Goal: Information Seeking & Learning: Learn about a topic

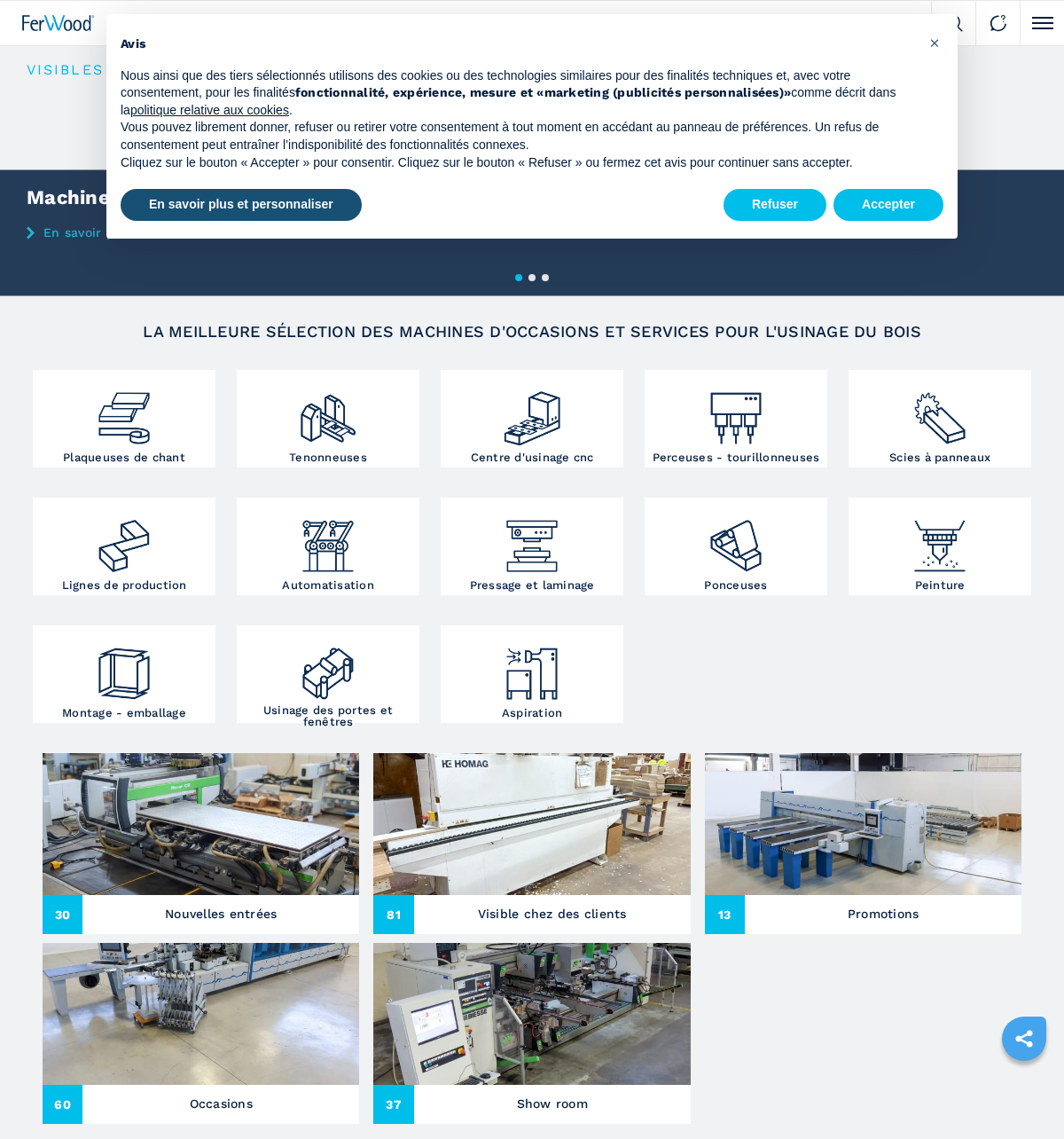
click at [825, 992] on ul "30 Nouvelles entrées 81 Visible chez des clients 13 Promotions 60 Occasions 37 …" at bounding box center [532, 943] width 993 height 380
click at [888, 208] on button "Accepter" at bounding box center [889, 204] width 110 height 32
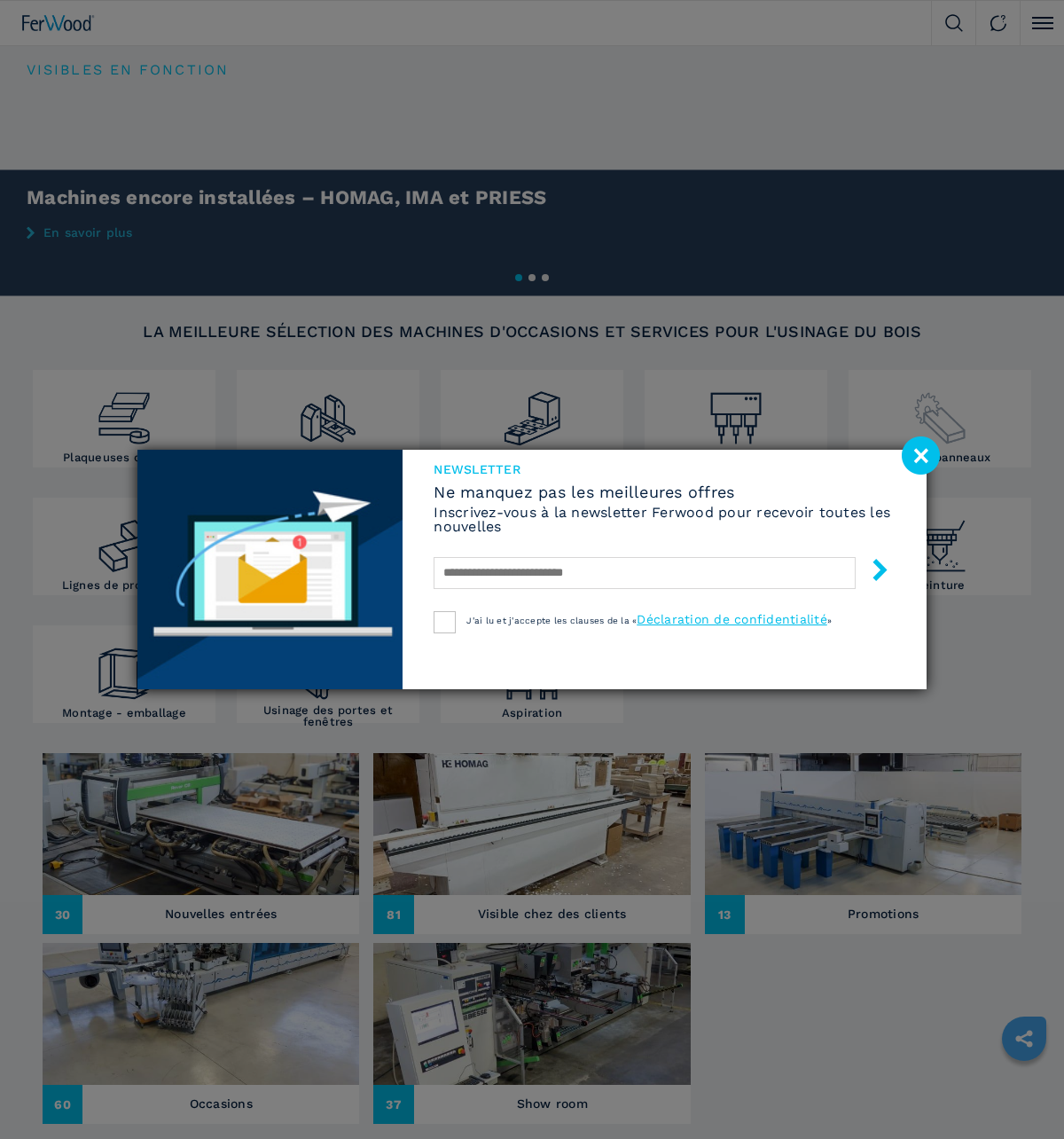
click at [917, 460] on image at bounding box center [921, 456] width 38 height 38
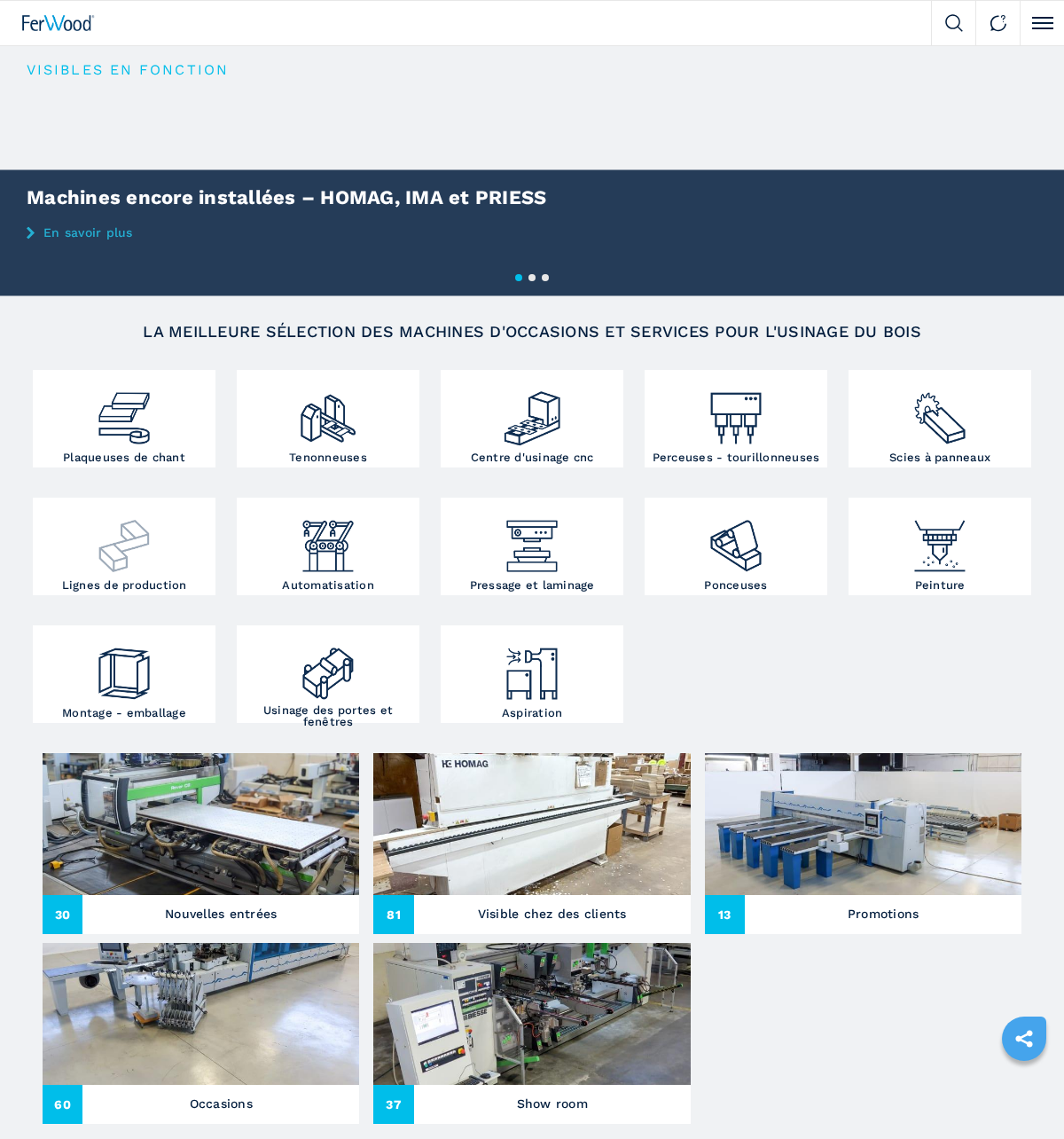
click at [166, 545] on div at bounding box center [124, 540] width 174 height 75
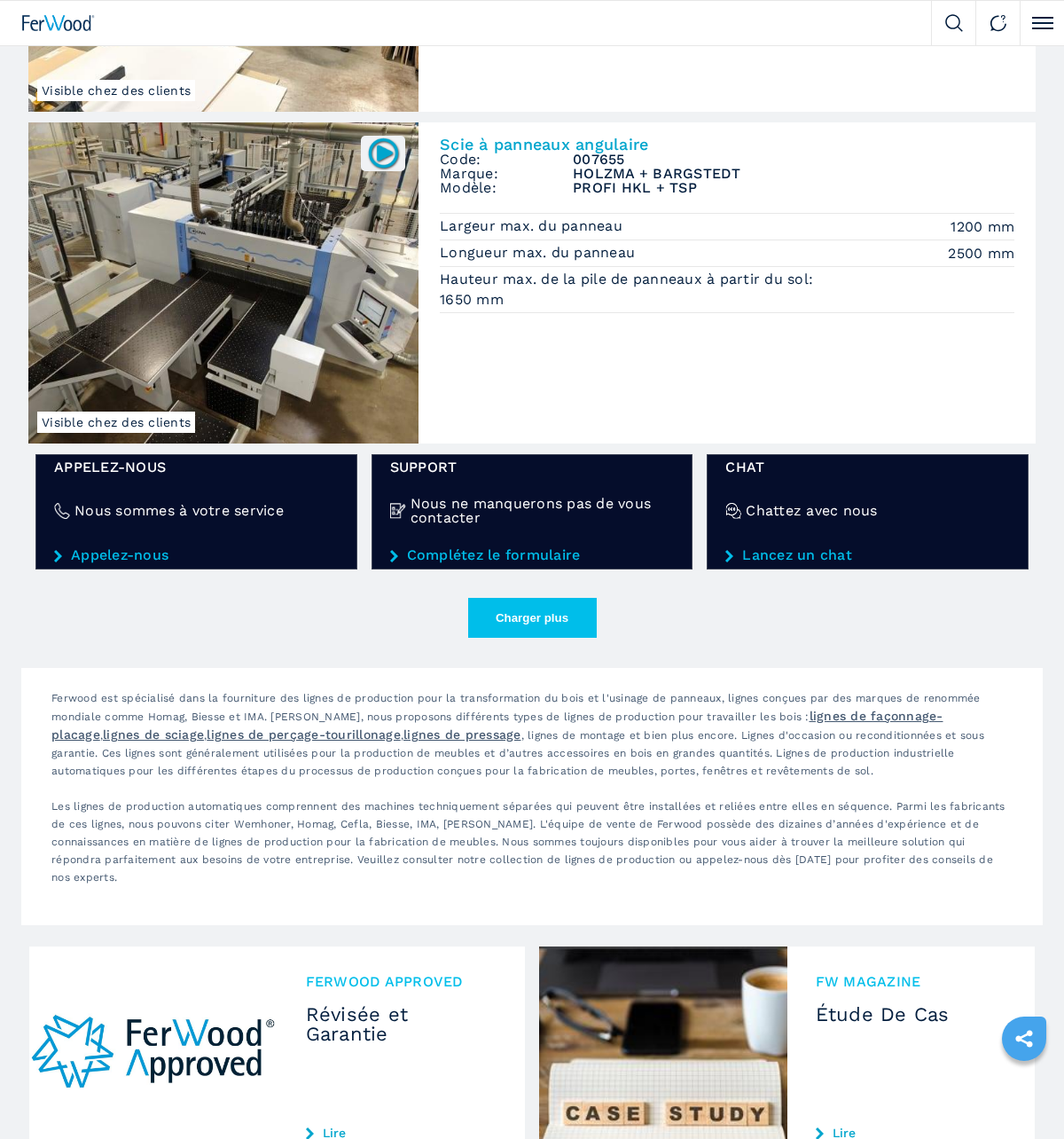
scroll to position [2523, 0]
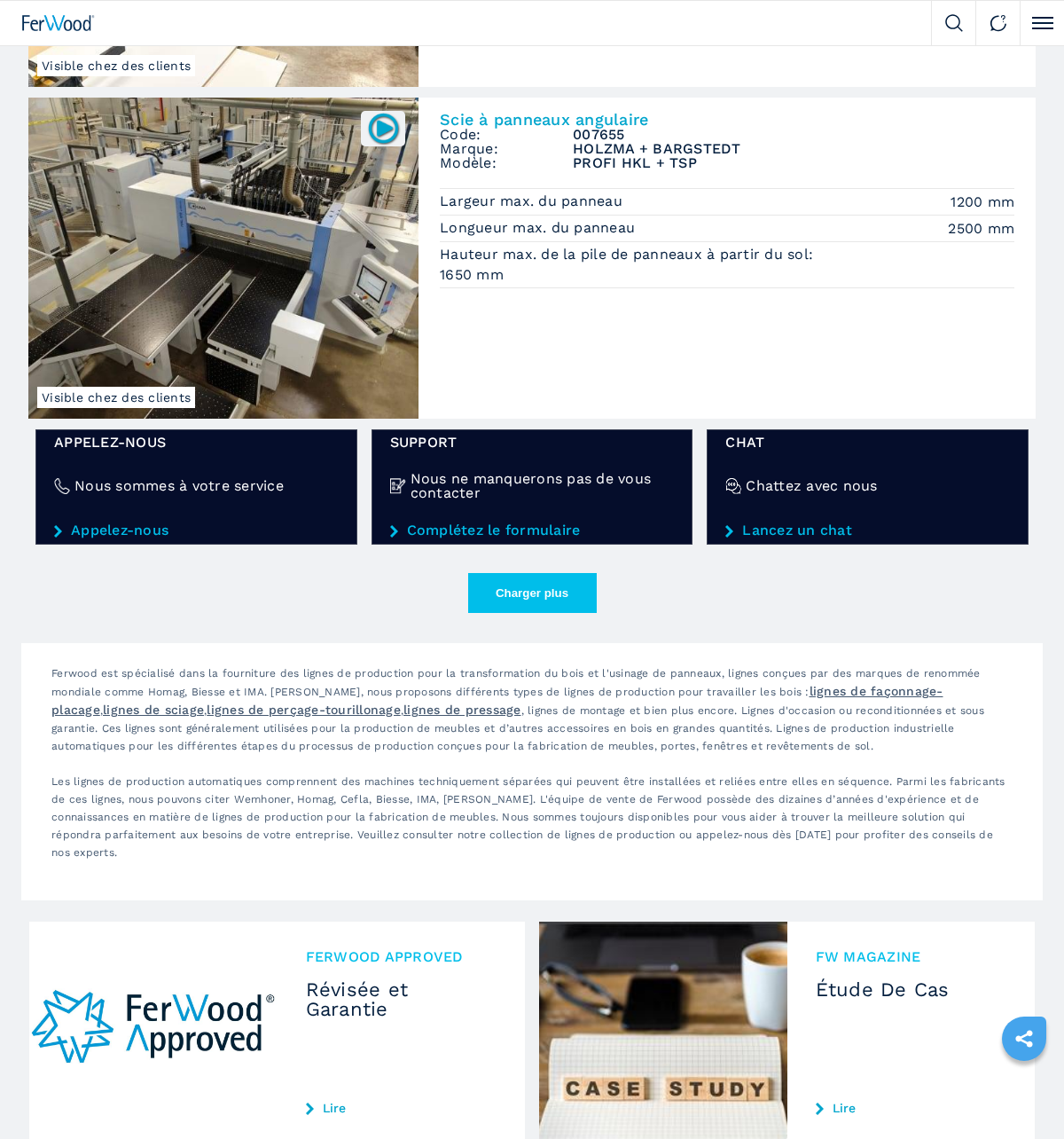
click at [529, 598] on button "Charger plus" at bounding box center [533, 593] width 129 height 40
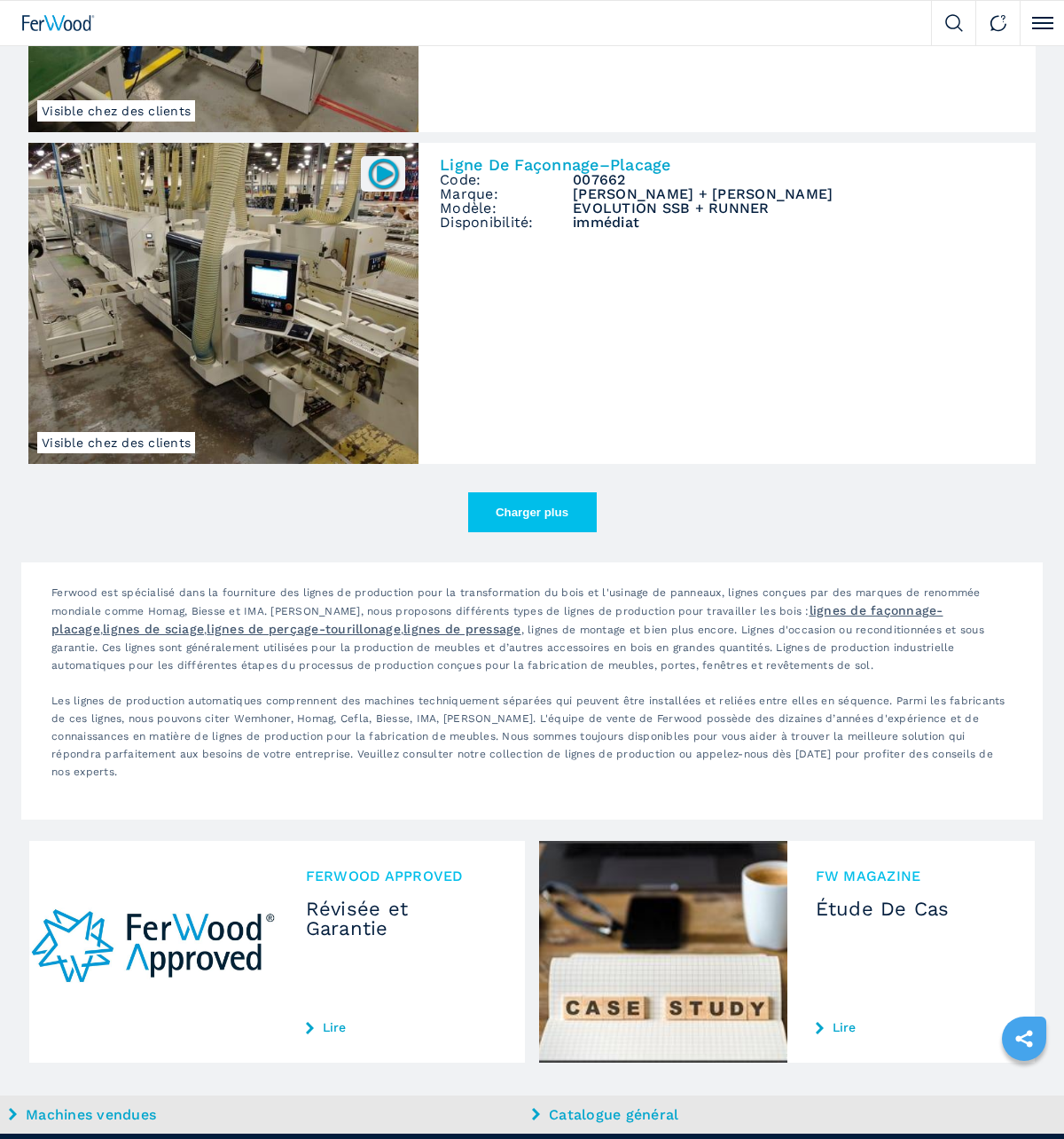
scroll to position [5302, 0]
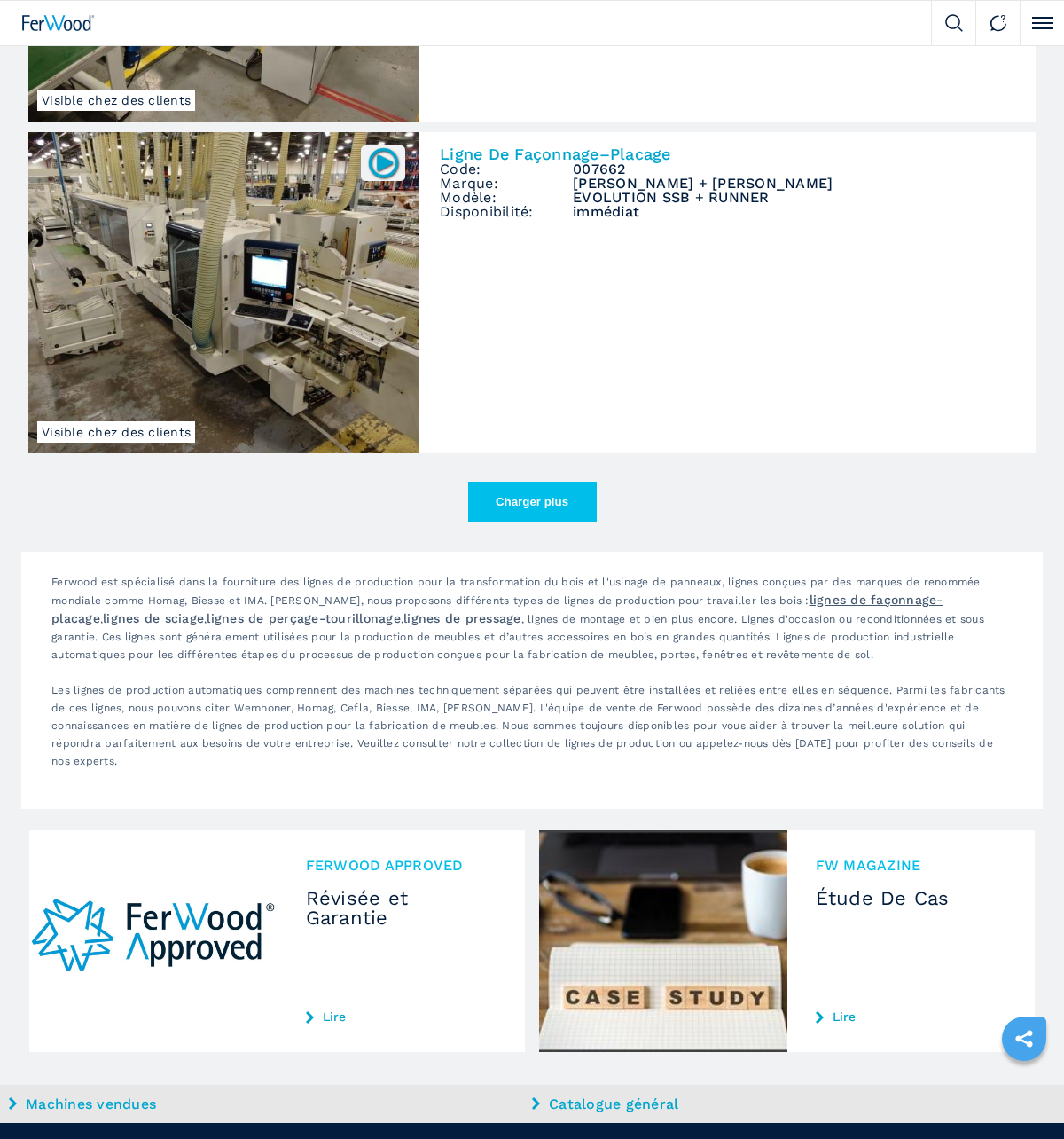
click at [500, 505] on button "Charger plus" at bounding box center [533, 501] width 129 height 40
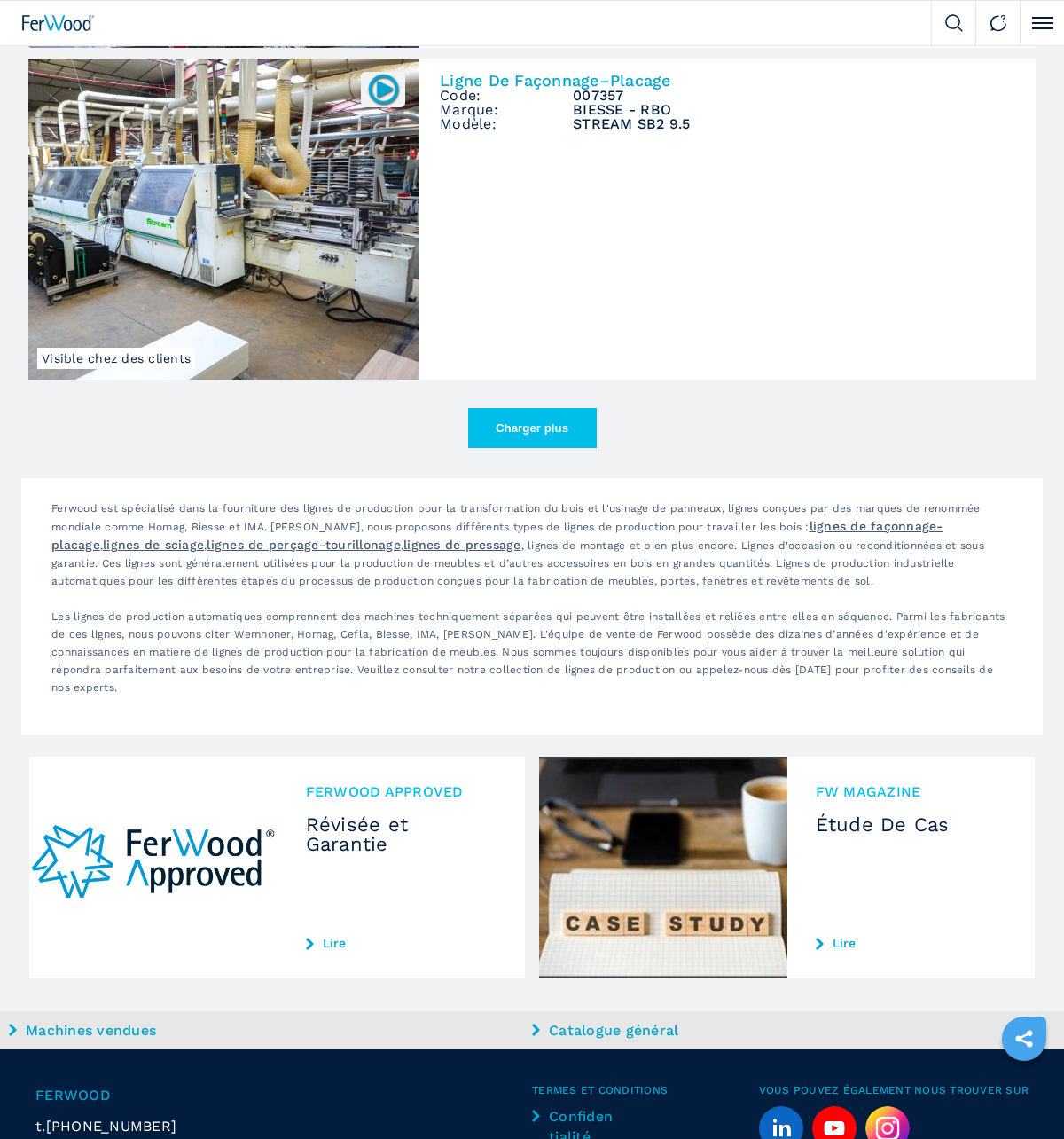
scroll to position [8043, 0]
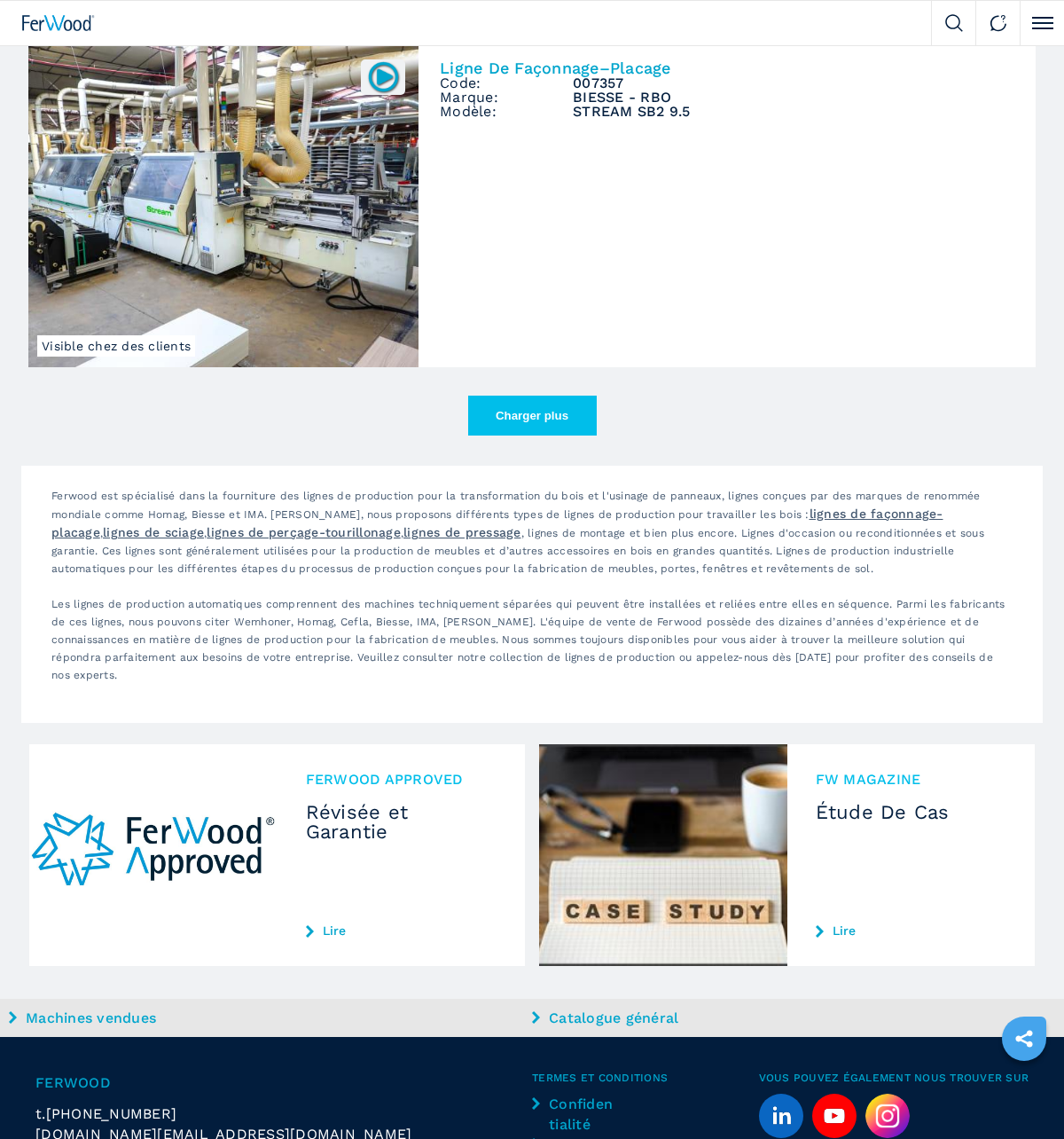
click at [521, 422] on button "Charger plus" at bounding box center [533, 415] width 129 height 40
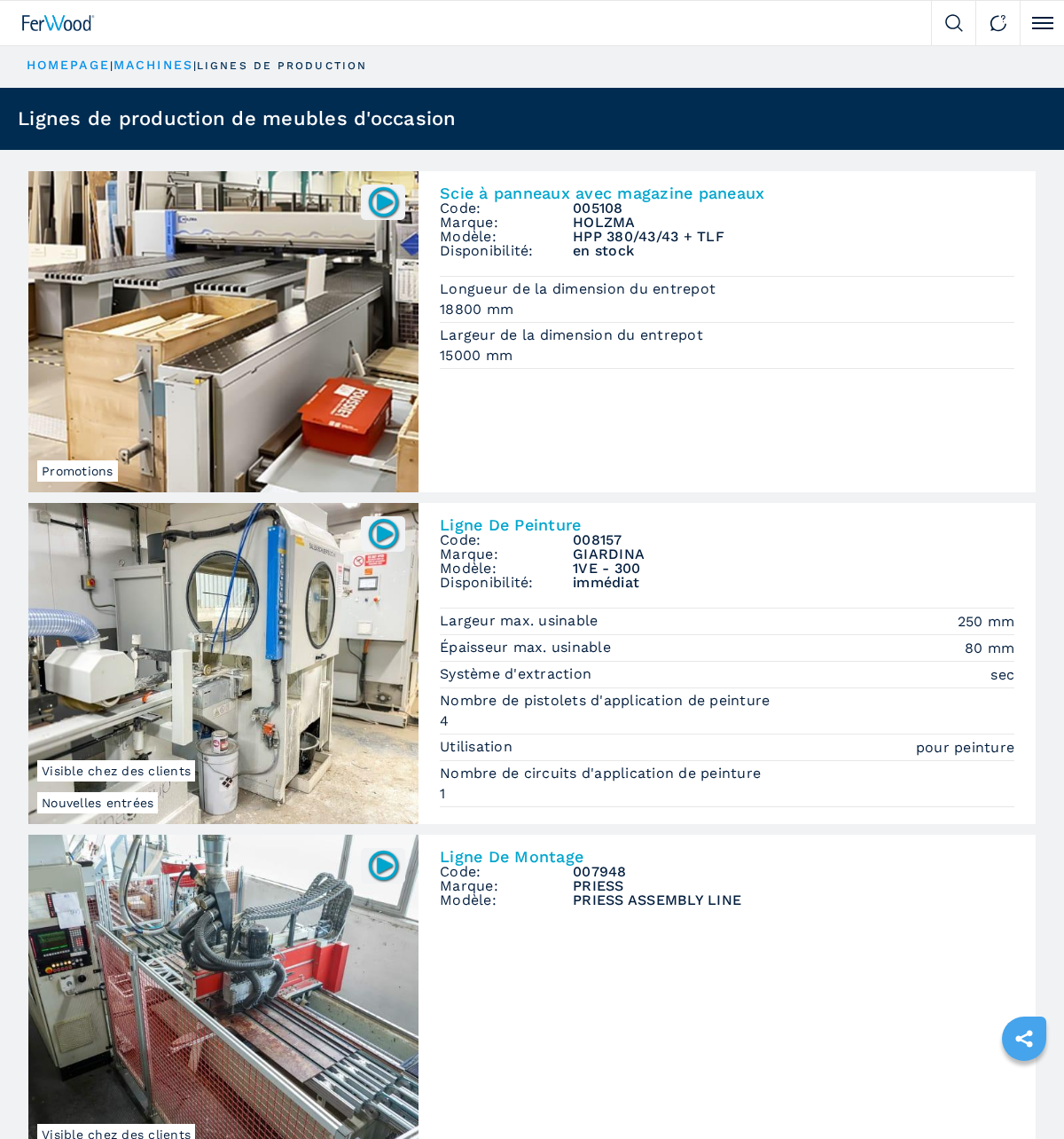
click at [163, 66] on link "machines" at bounding box center [154, 64] width 80 height 14
click at [151, 65] on link "machines" at bounding box center [154, 64] width 80 height 14
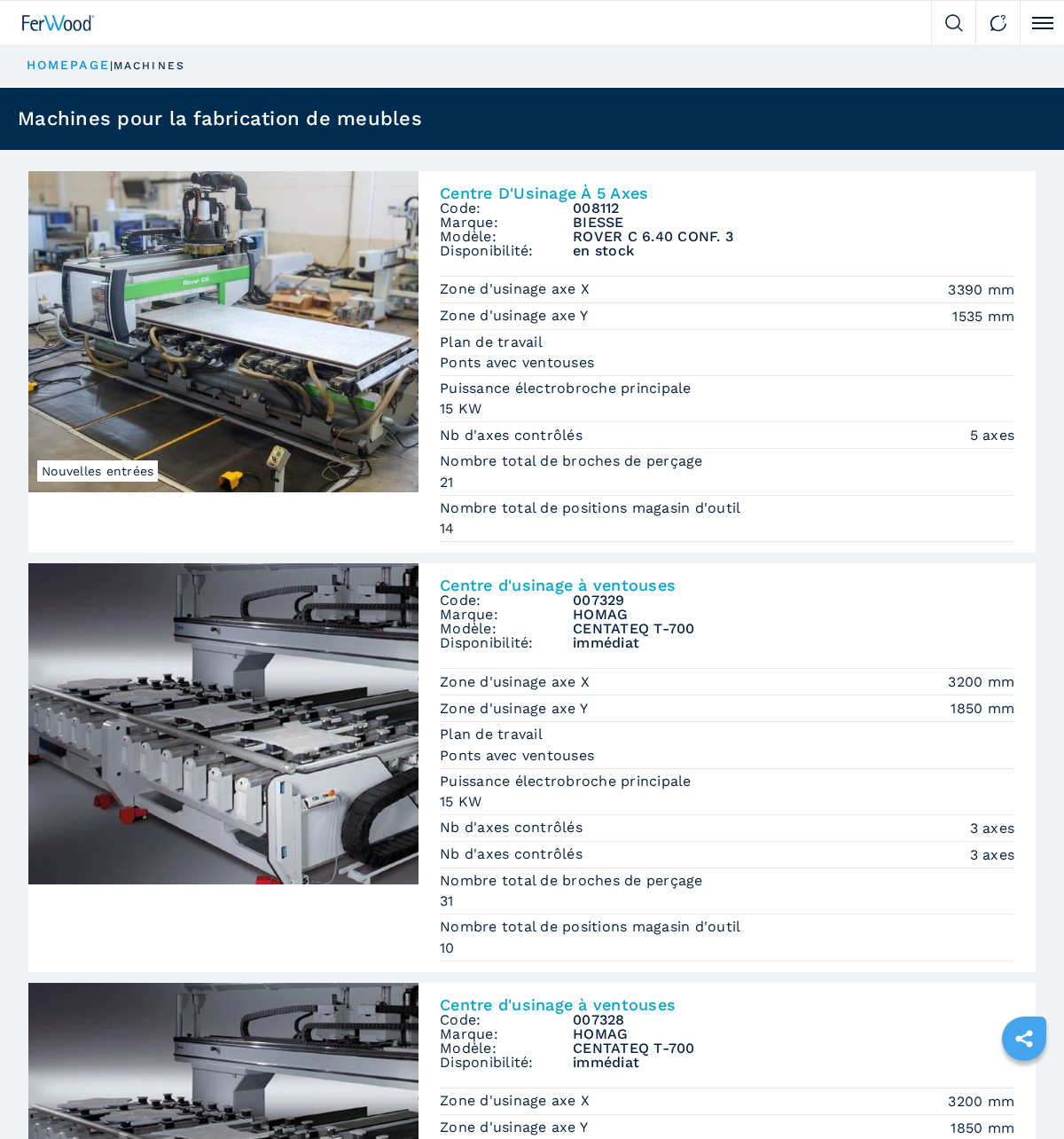
click at [69, 67] on link "HOMEPAGE" at bounding box center [68, 64] width 83 height 14
click at [66, 27] on img at bounding box center [59, 22] width 73 height 16
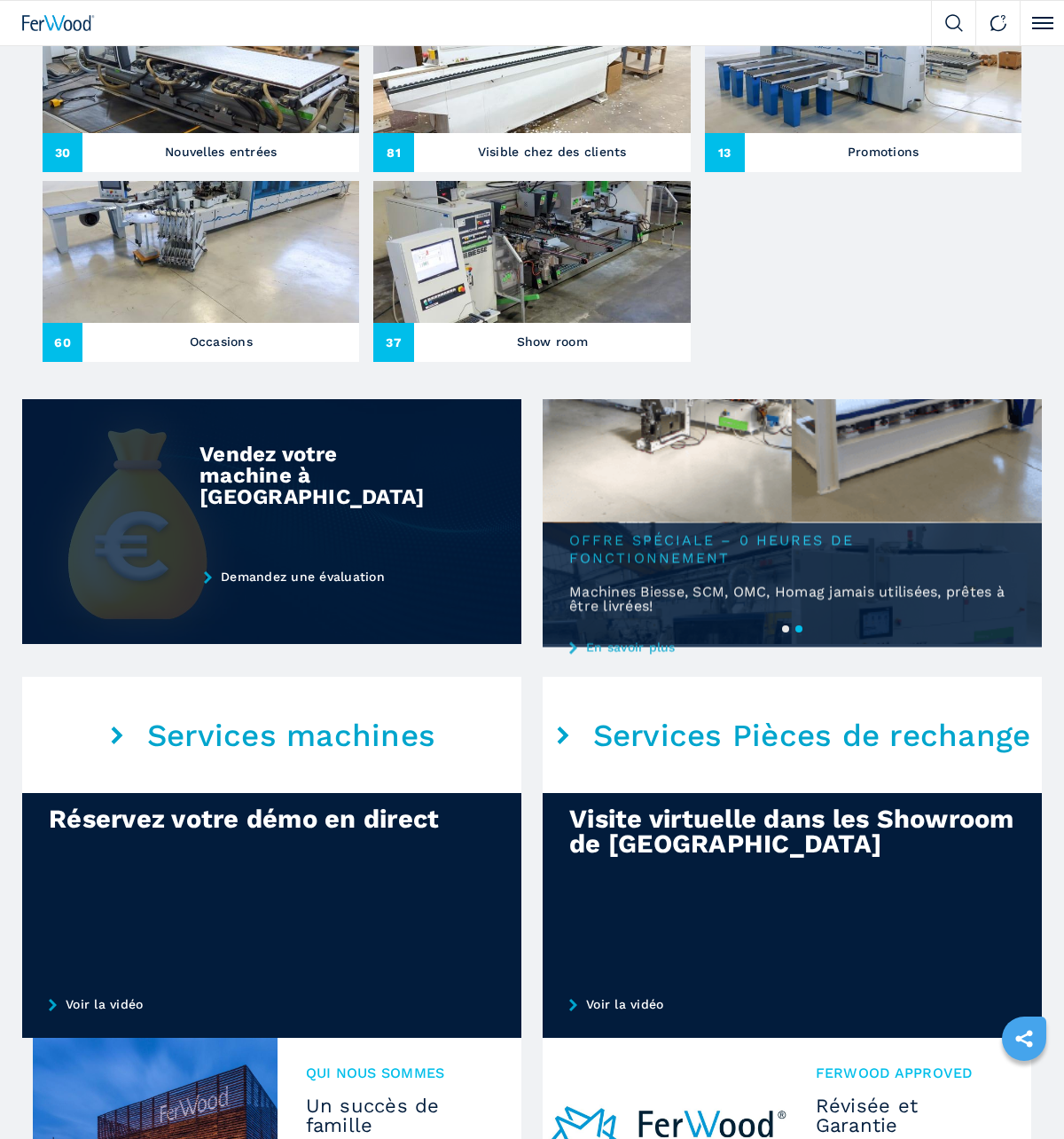
scroll to position [761, 0]
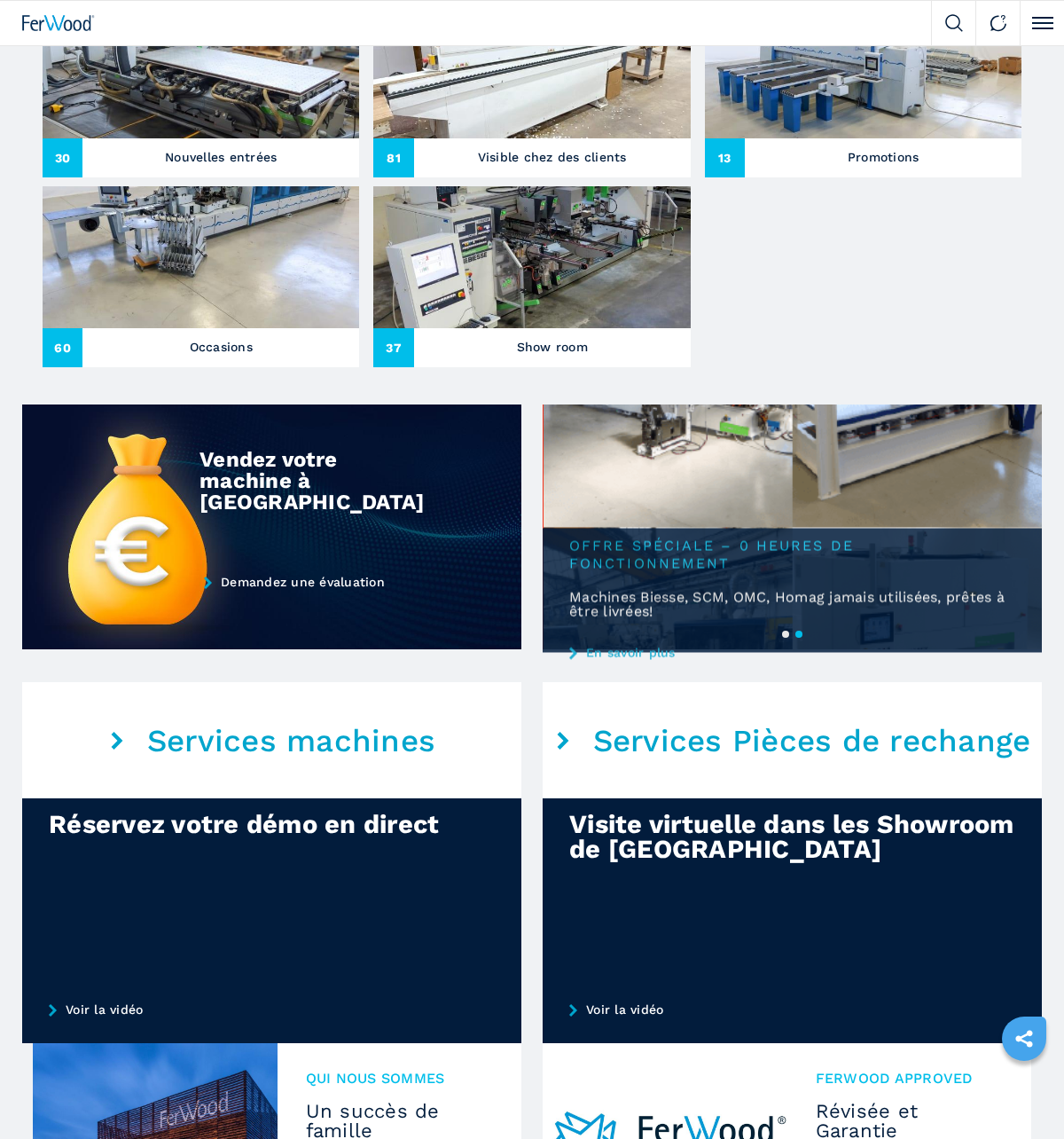
click at [742, 492] on img at bounding box center [793, 527] width 499 height 245
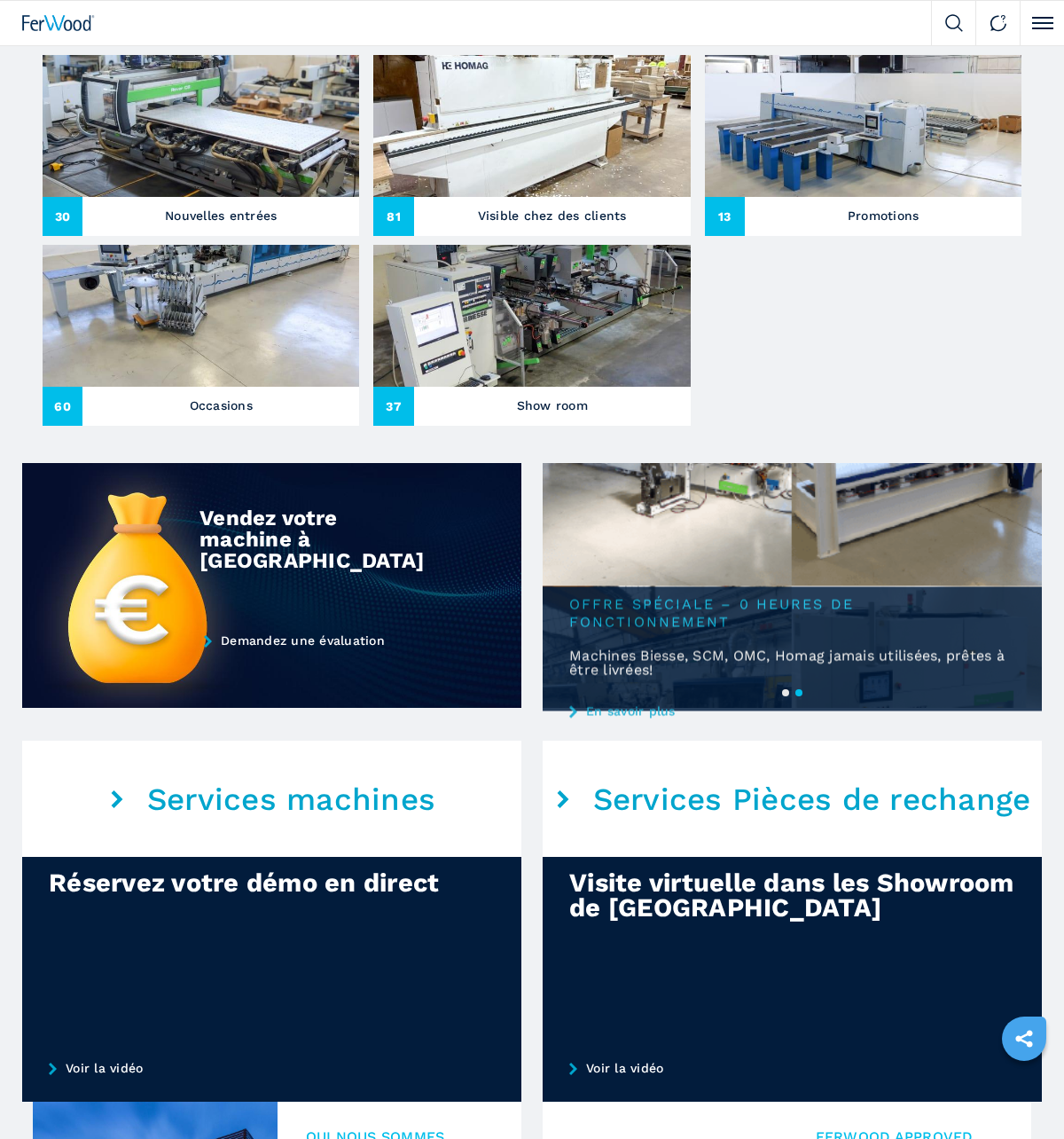
scroll to position [750, 0]
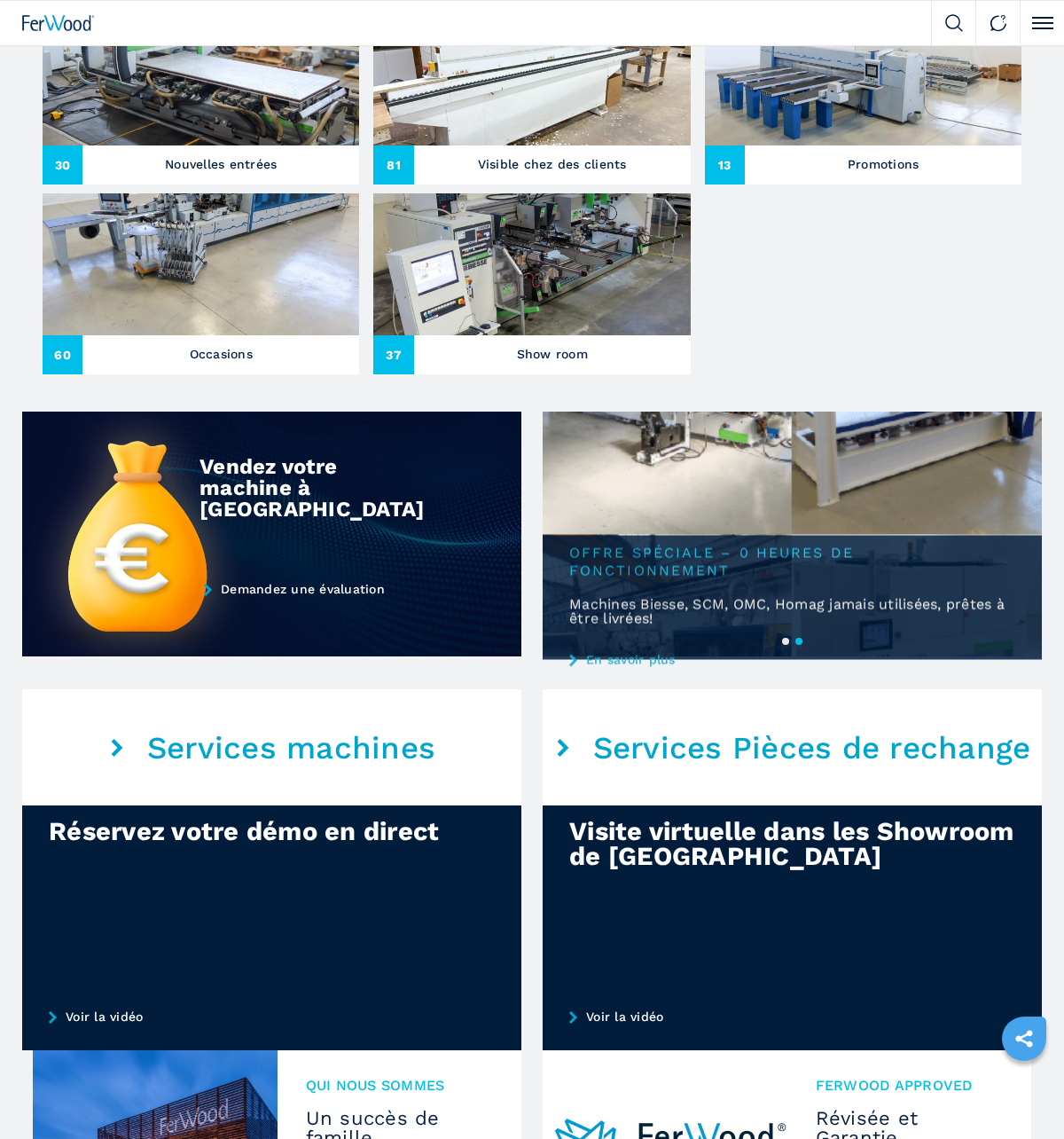
click at [624, 659] on link "En savoir plus" at bounding box center [792, 659] width 499 height 14
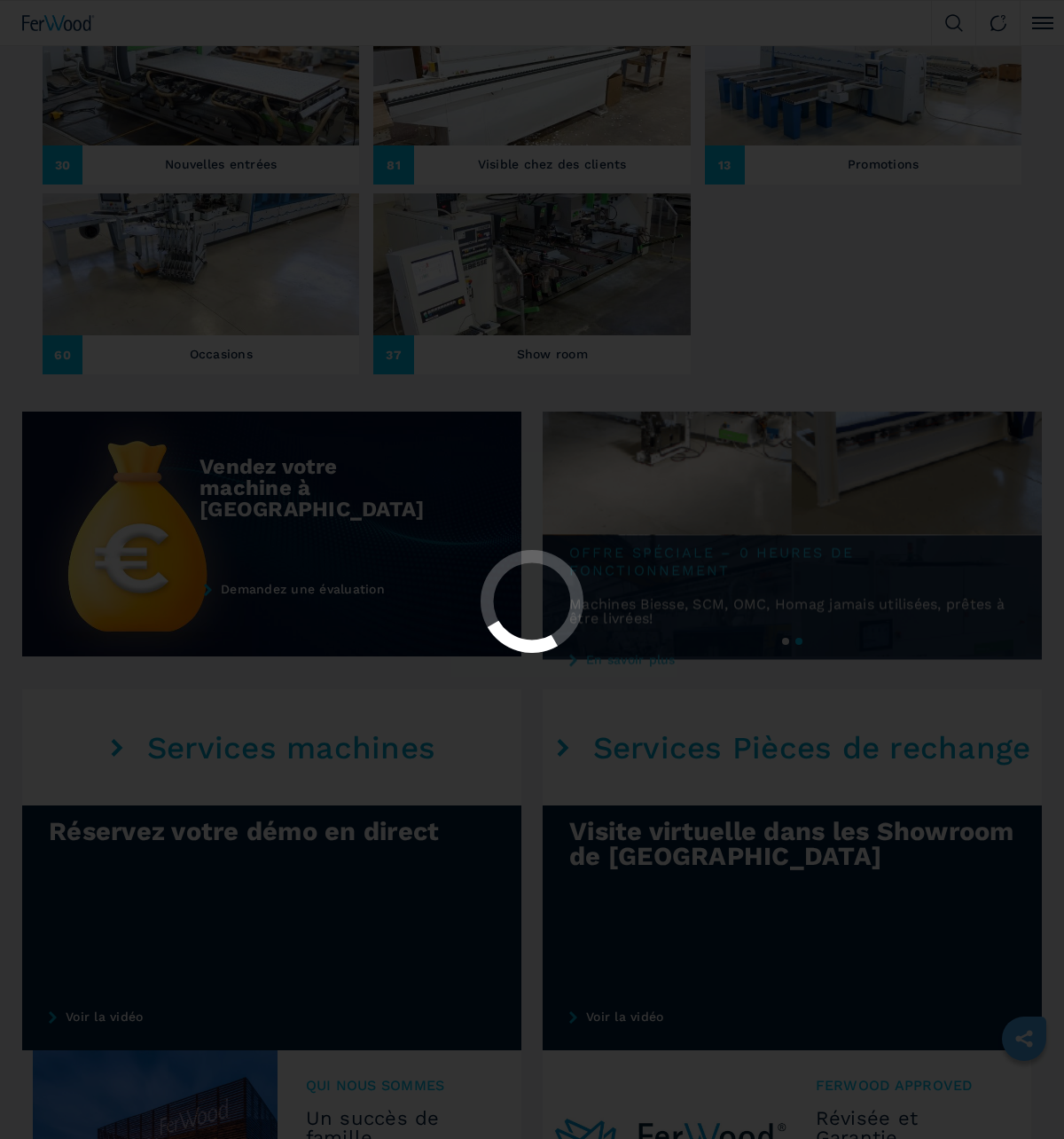
scroll to position [0, 0]
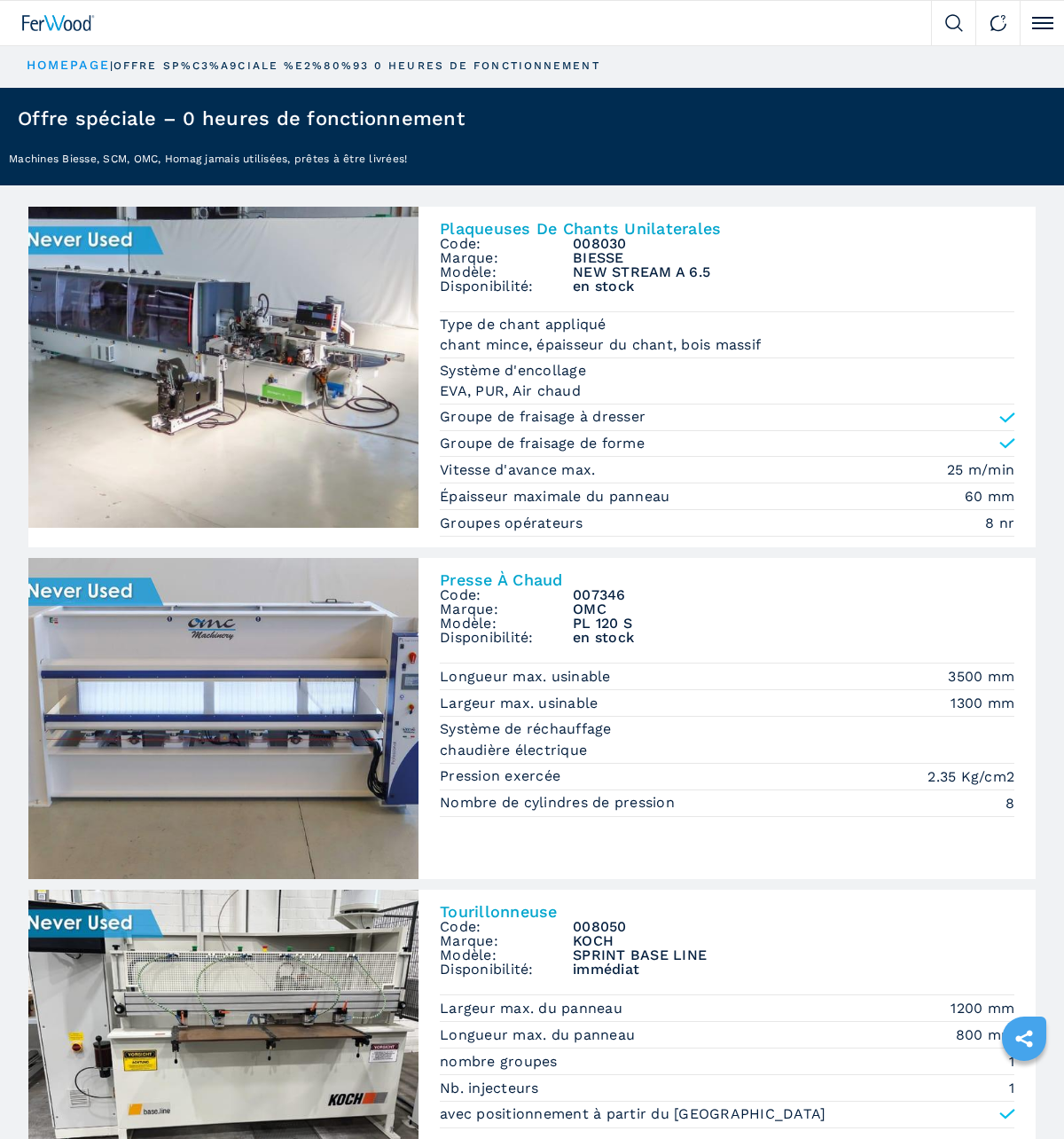
click at [83, 30] on img at bounding box center [59, 22] width 73 height 16
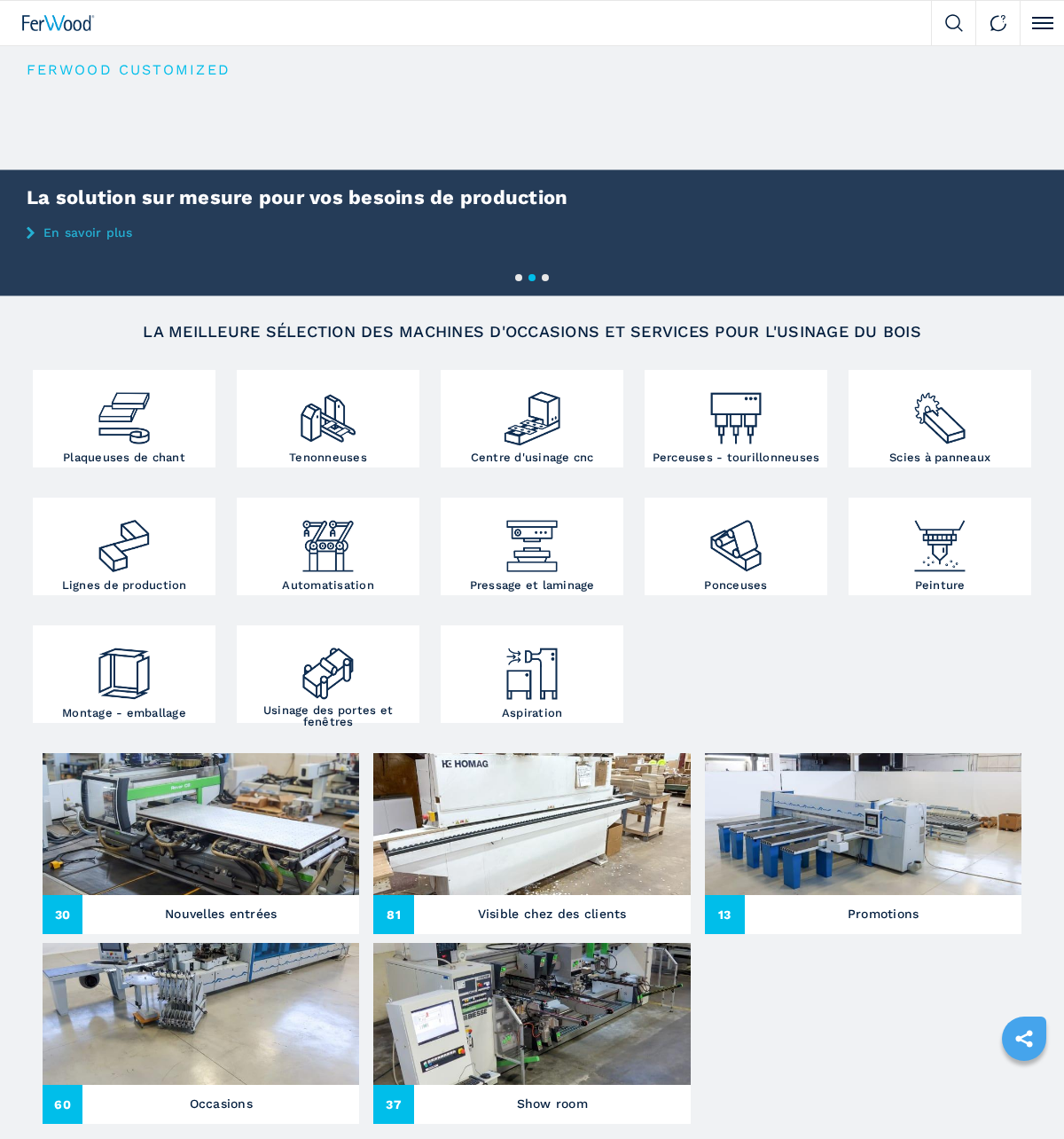
click at [956, 29] on img at bounding box center [954, 22] width 18 height 18
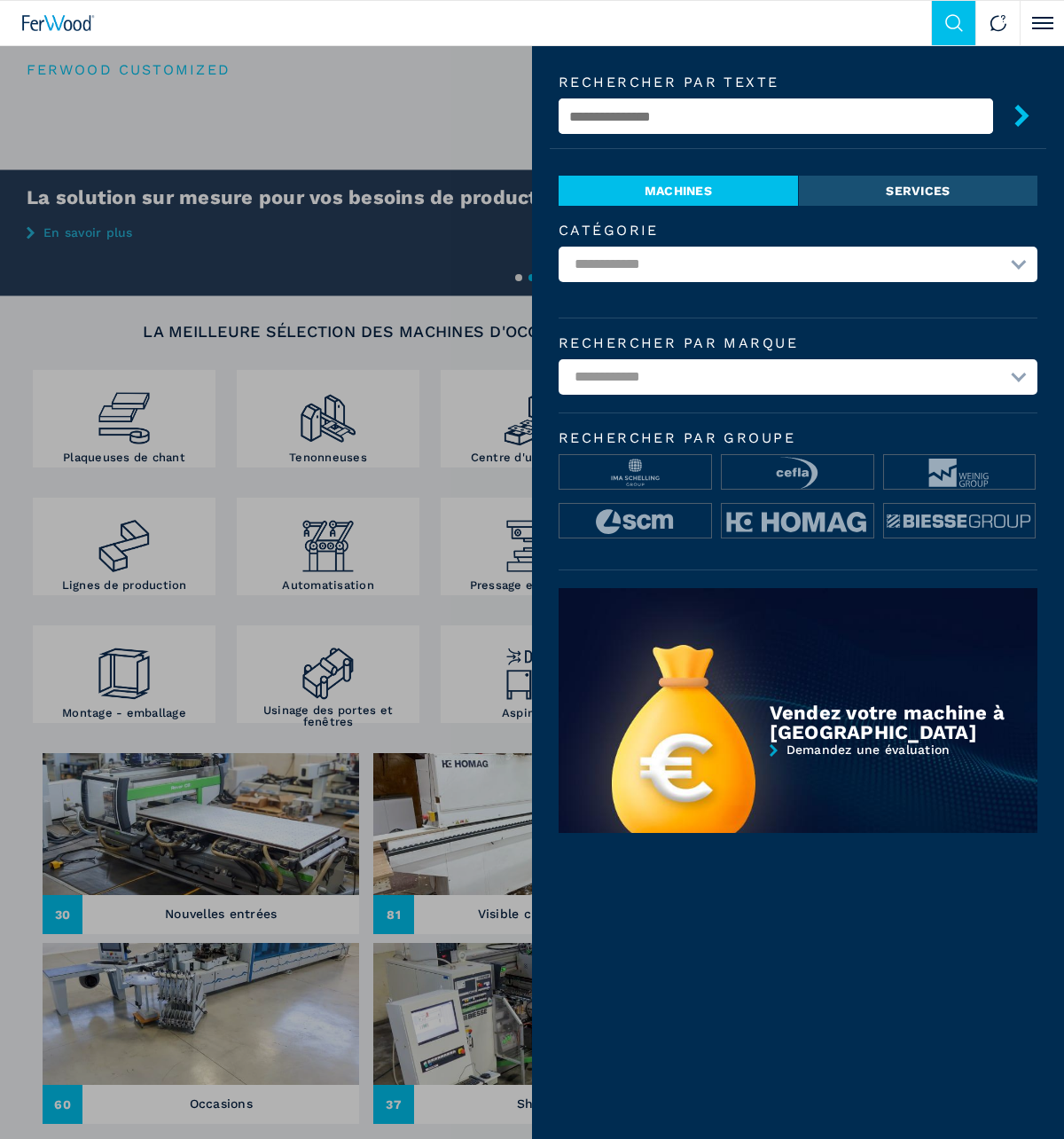
click at [807, 117] on input "text" at bounding box center [777, 116] width 435 height 35
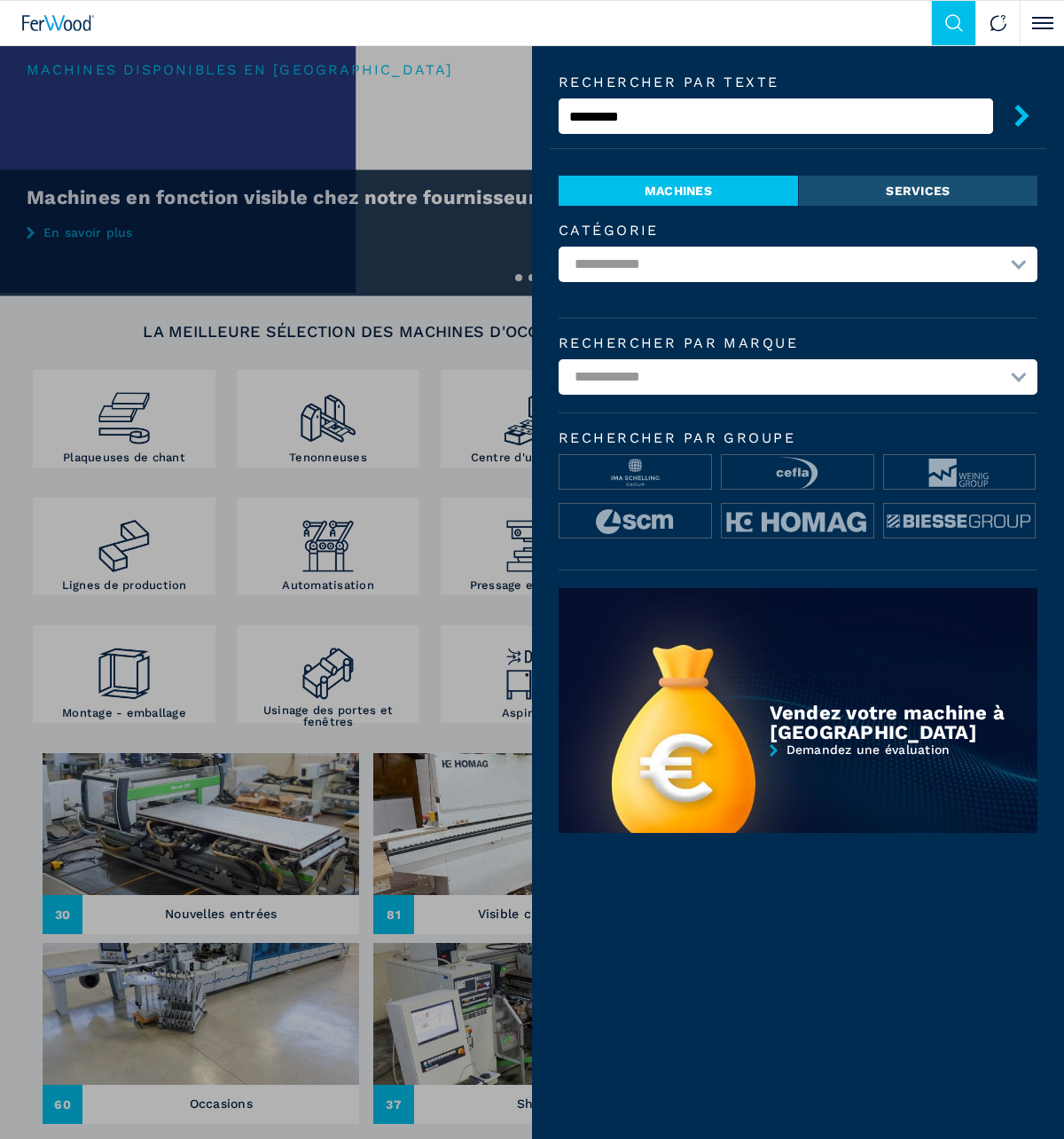
type input "*********"
click at [993, 98] on button "submit-button" at bounding box center [1015, 119] width 45 height 42
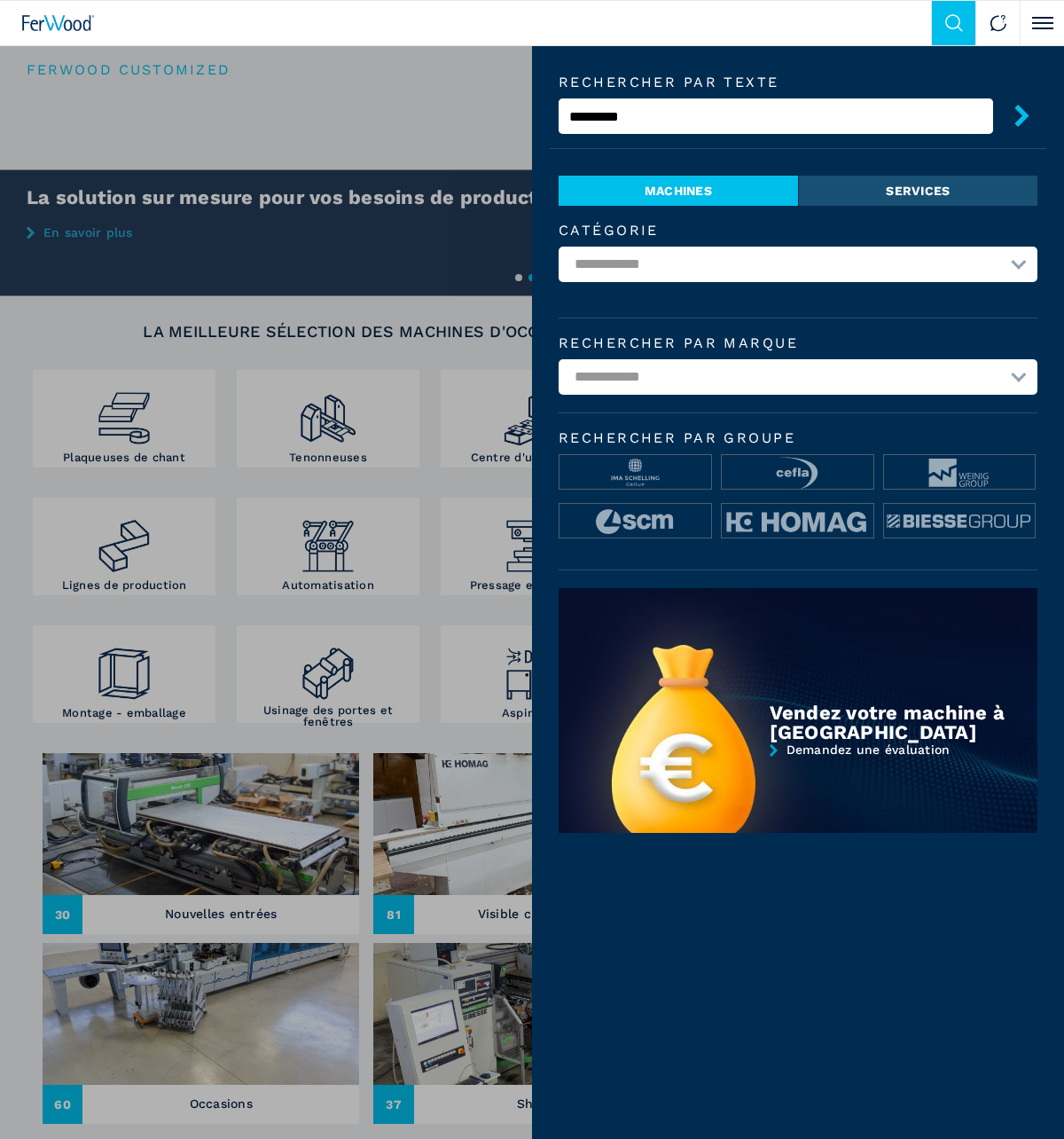
click at [295, 745] on div "Machines Plaqueuses de chant Tenonneuses Centre d'usinage cnc Perceuses - touri…" at bounding box center [532, 570] width 1064 height 1139
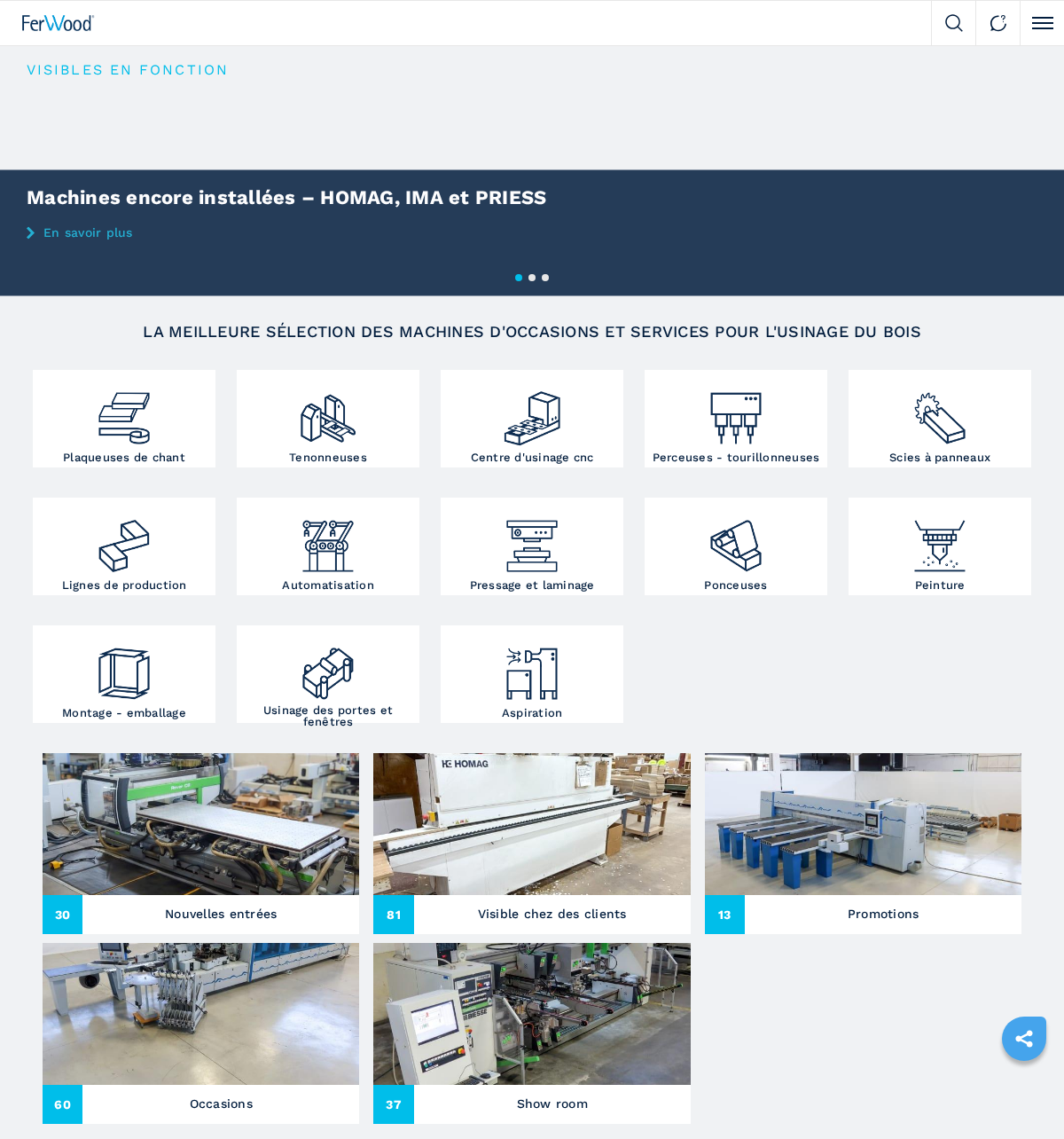
click at [1037, 25] on button "Click to toggle menu" at bounding box center [1043, 23] width 45 height 45
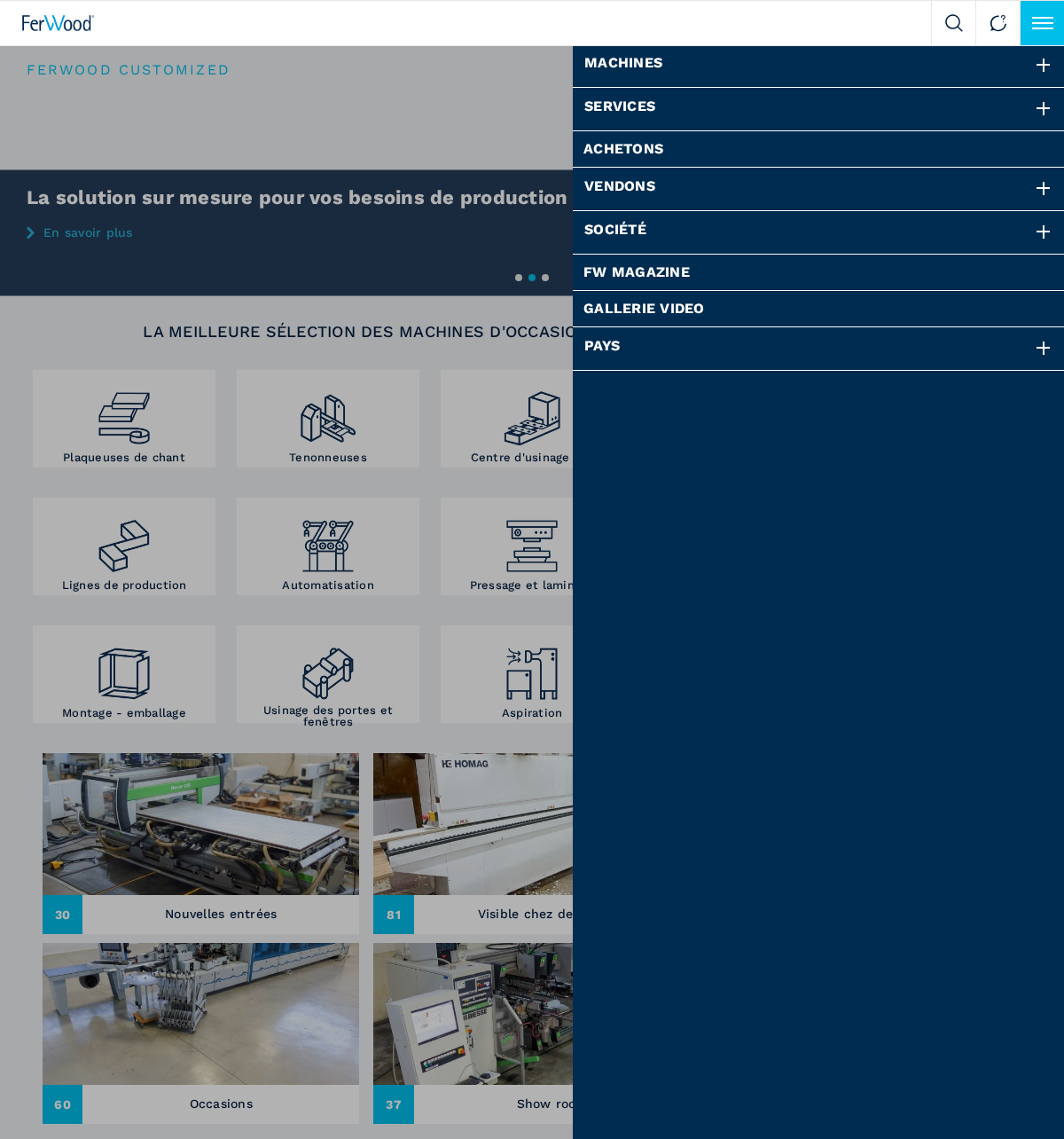
click at [1041, 63] on div at bounding box center [1043, 65] width 20 height 20
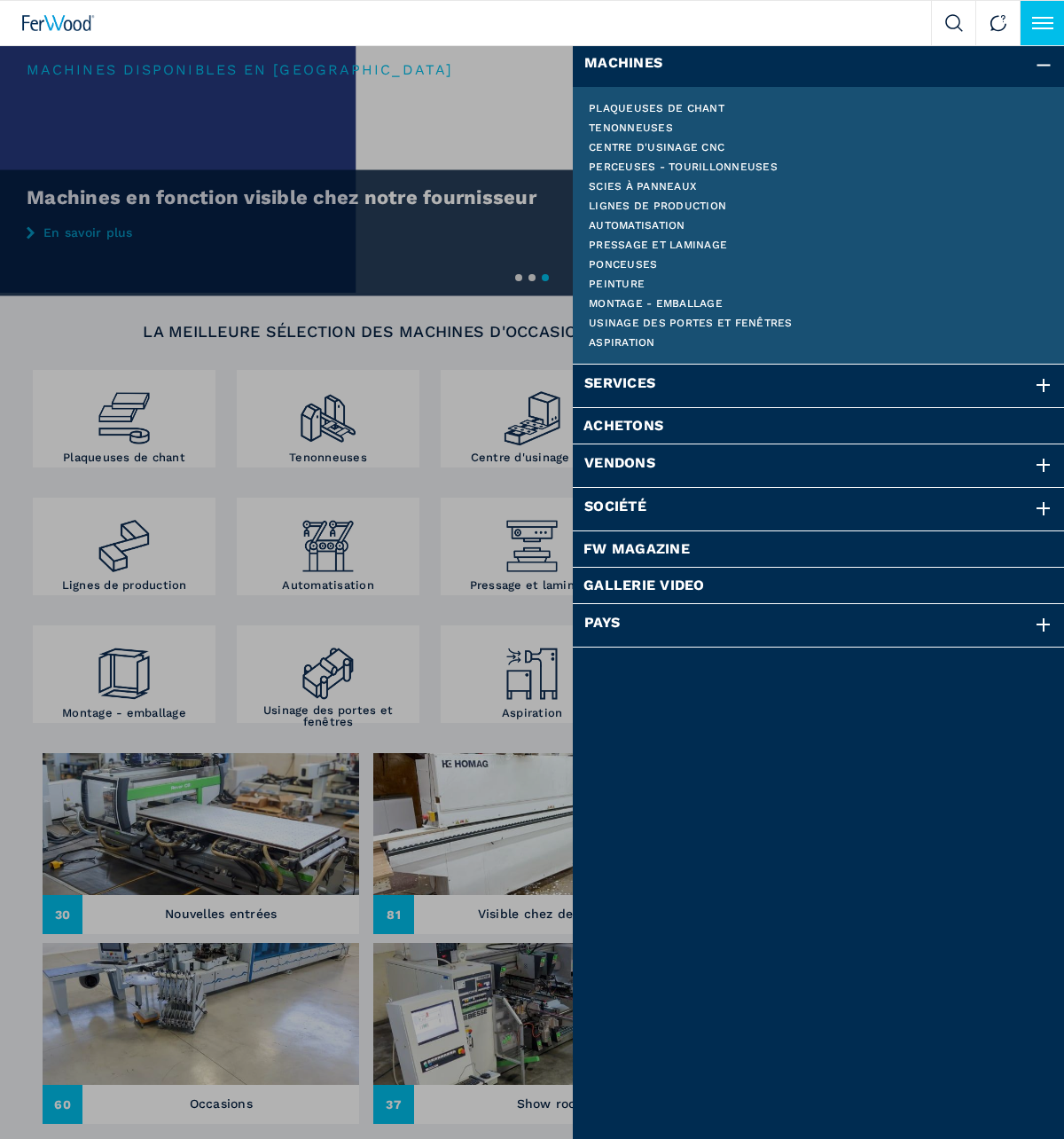
click at [680, 305] on link "Montage - emballage" at bounding box center [819, 302] width 460 height 10
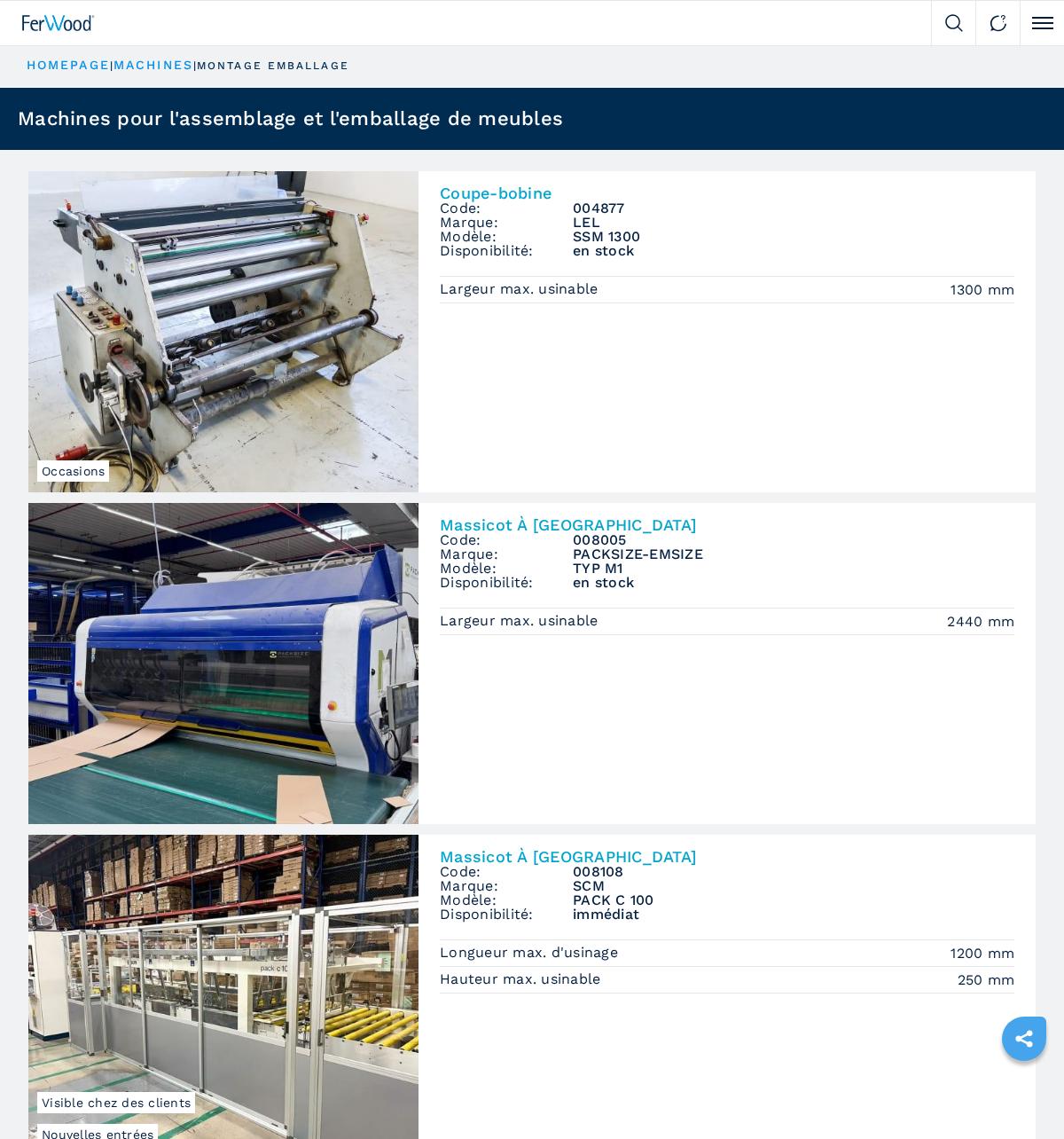
click at [76, 65] on link "HOMEPAGE" at bounding box center [68, 64] width 83 height 14
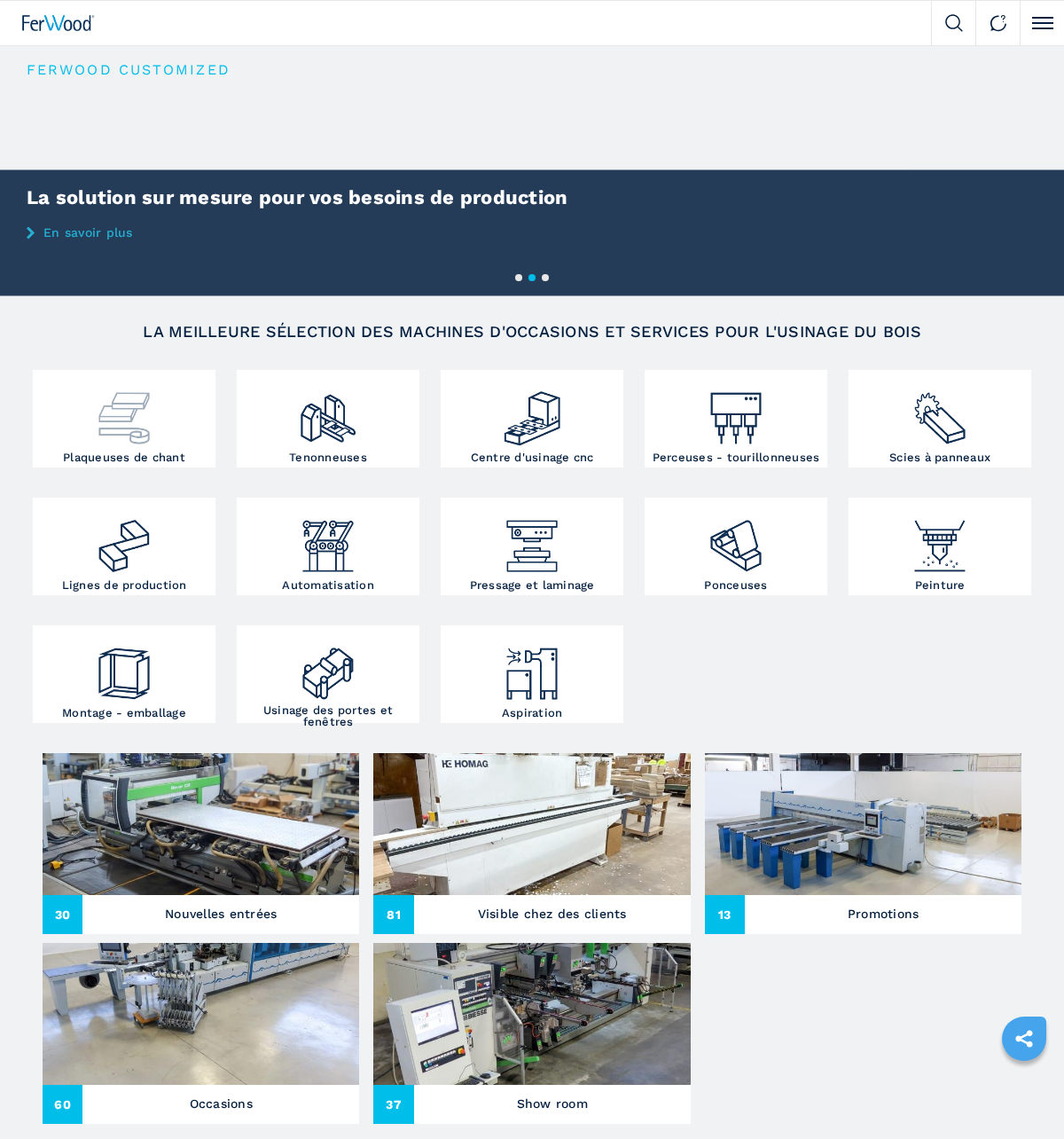
click at [94, 436] on img at bounding box center [125, 412] width 62 height 75
